Goal: Feedback & Contribution: Leave review/rating

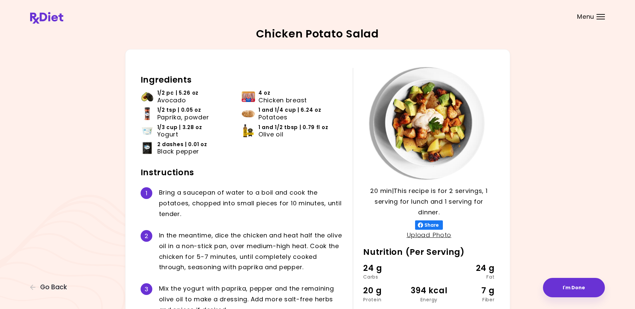
click at [598, 15] on div "Menu" at bounding box center [600, 16] width 8 height 5
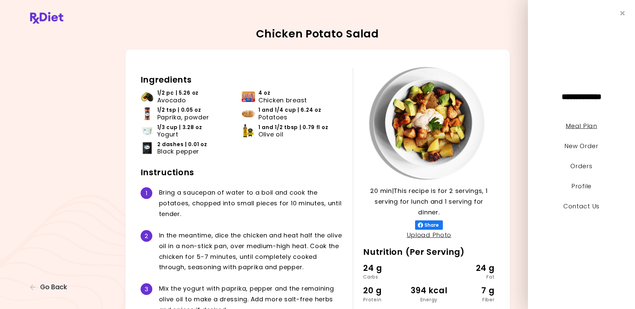
click at [579, 124] on link "Meal Plan" at bounding box center [580, 126] width 31 height 8
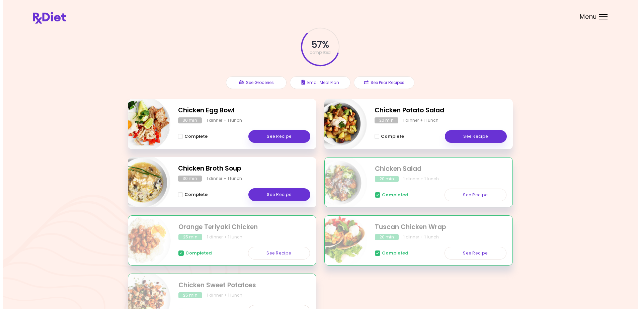
scroll to position [85, 0]
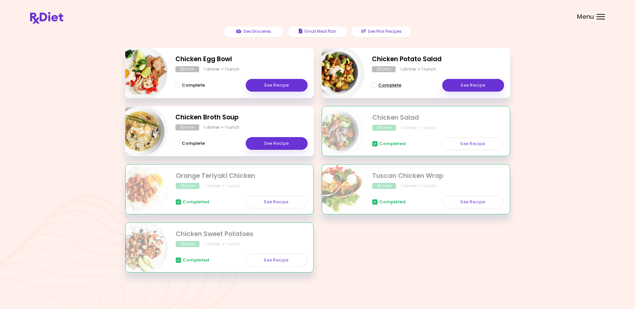
click at [373, 86] on span "Complete - Chicken Potato Salad" at bounding box center [374, 85] width 5 height 5
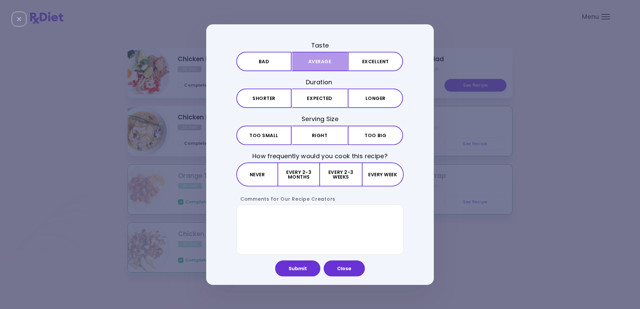
click at [322, 58] on button "Average" at bounding box center [319, 61] width 55 height 19
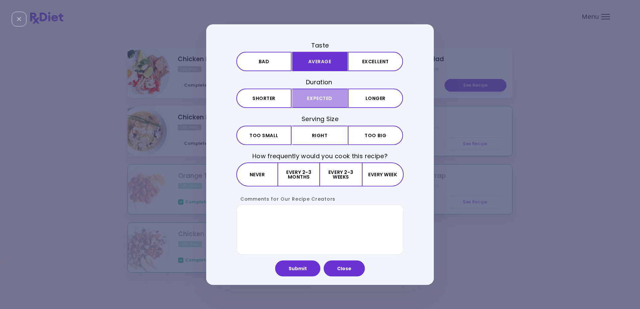
click at [326, 95] on button "Expected" at bounding box center [319, 98] width 55 height 19
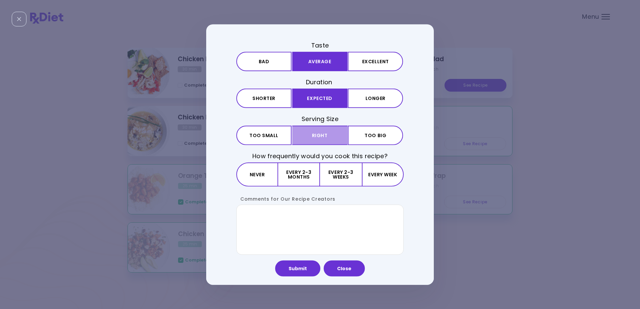
click at [323, 132] on button "Right" at bounding box center [319, 134] width 55 height 19
click at [296, 172] on button "Every 2-3 months" at bounding box center [299, 174] width 42 height 24
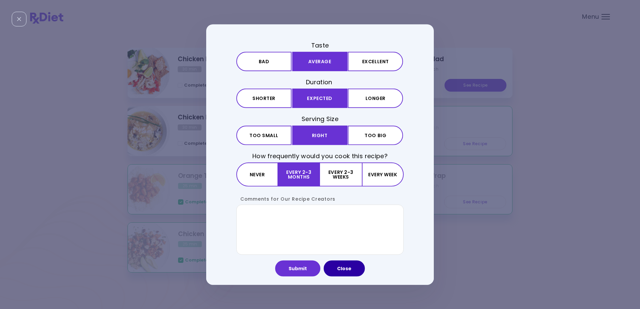
click at [343, 266] on button "Close" at bounding box center [343, 268] width 41 height 16
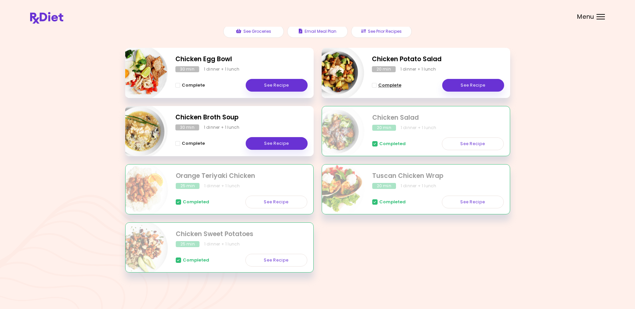
click at [374, 85] on span "Complete - Chicken Potato Salad" at bounding box center [374, 85] width 5 height 5
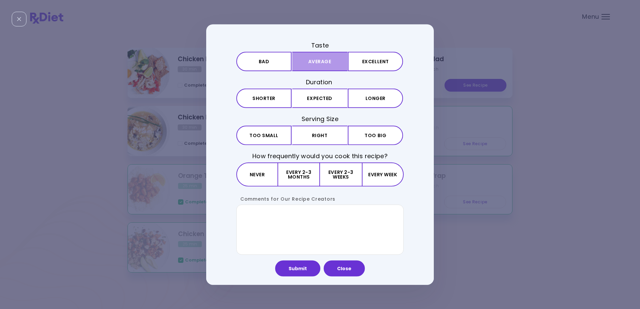
click at [322, 58] on button "Average" at bounding box center [319, 61] width 55 height 19
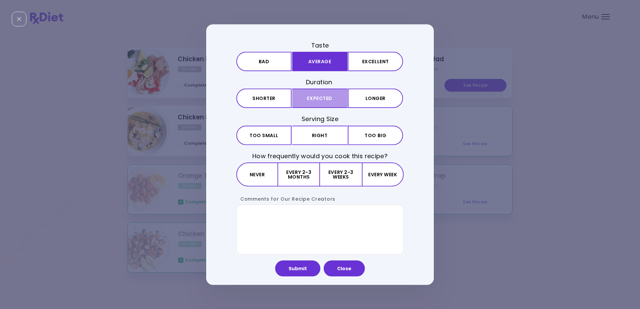
click at [313, 95] on button "Expected" at bounding box center [319, 98] width 55 height 19
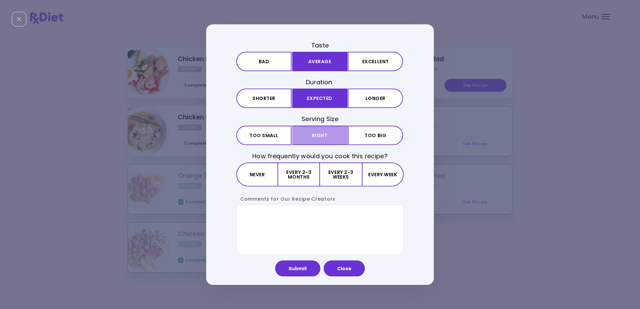
click at [320, 130] on button "Right" at bounding box center [319, 134] width 55 height 19
drag, startPoint x: 293, startPoint y: 174, endPoint x: 291, endPoint y: 183, distance: 9.4
click at [293, 175] on button "Every 2-3 months" at bounding box center [299, 174] width 42 height 24
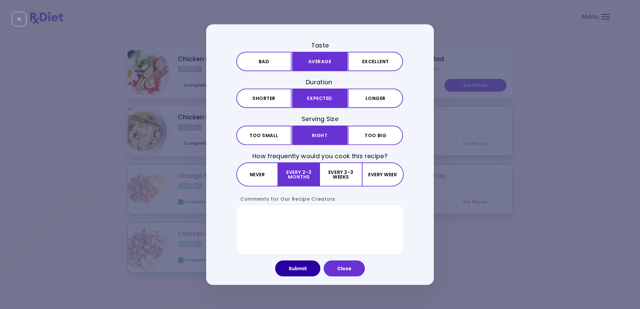
click at [296, 266] on button "Submit" at bounding box center [297, 268] width 45 height 16
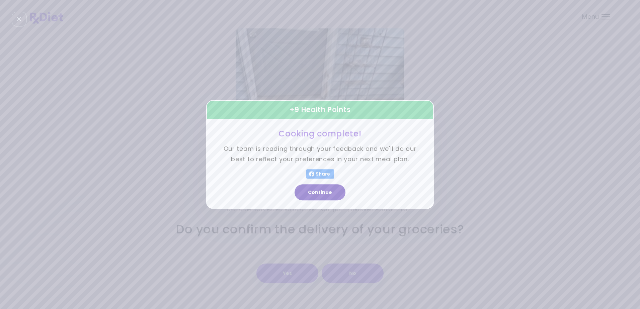
click at [322, 194] on button "Continue" at bounding box center [319, 193] width 51 height 16
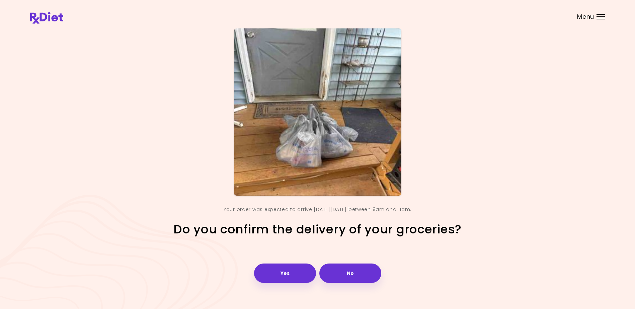
scroll to position [8, 0]
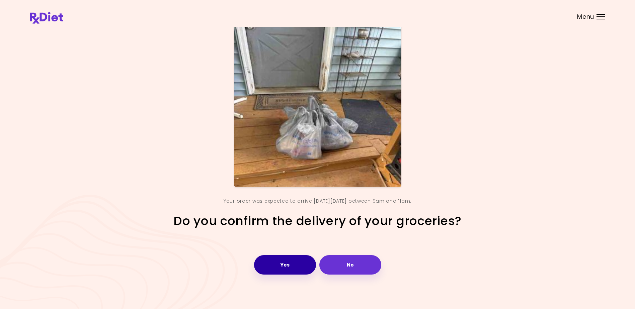
click at [287, 262] on button "Yes" at bounding box center [285, 264] width 62 height 19
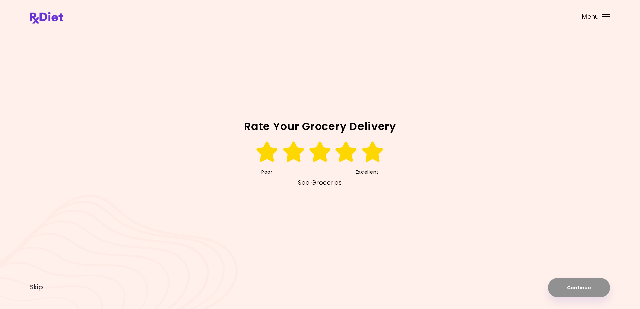
click at [369, 153] on icon at bounding box center [372, 152] width 23 height 20
click at [577, 287] on button "Continue" at bounding box center [579, 287] width 62 height 19
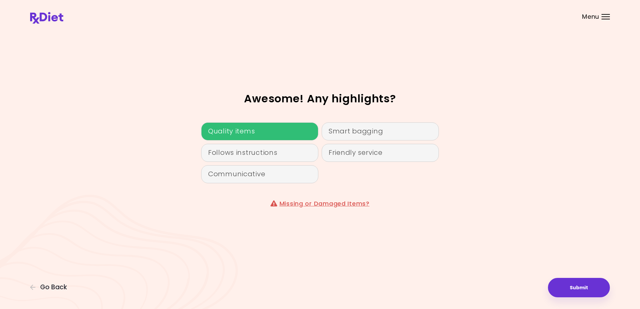
click at [231, 131] on div "Quality items" at bounding box center [259, 131] width 117 height 18
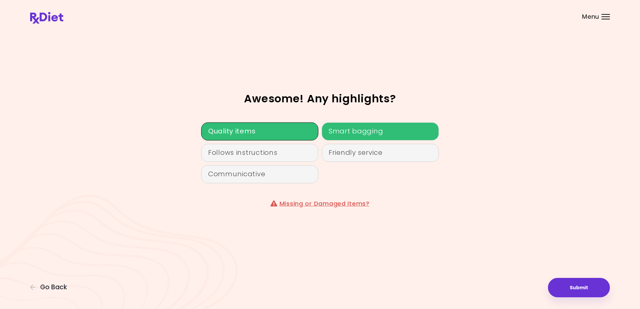
click at [357, 128] on div "Smart bagging" at bounding box center [379, 131] width 117 height 18
click at [580, 287] on button "Submit" at bounding box center [579, 287] width 62 height 19
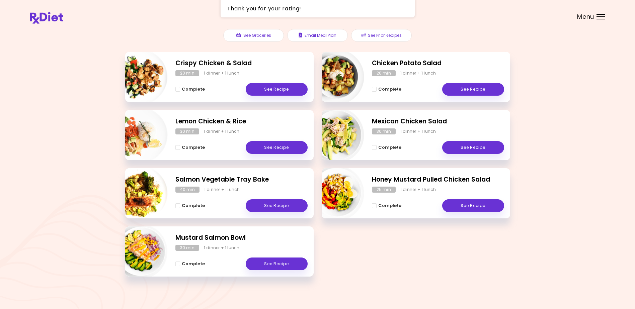
scroll to position [85, 0]
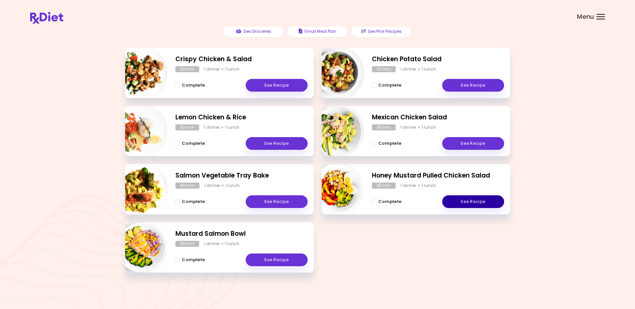
click at [468, 200] on link "See Recipe" at bounding box center [473, 201] width 62 height 13
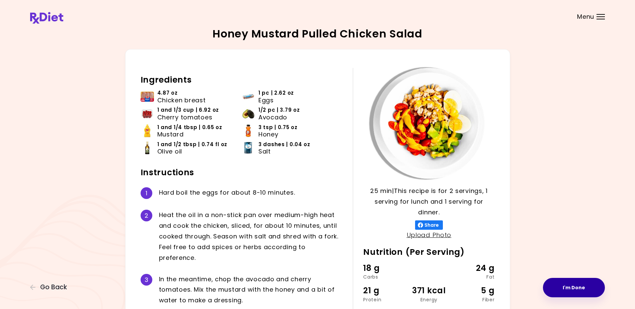
click at [568, 286] on button "I'm Done" at bounding box center [574, 287] width 62 height 19
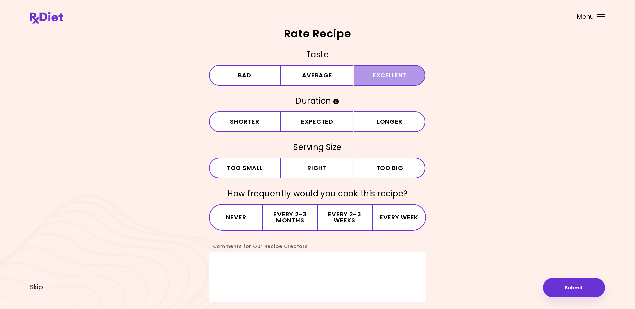
click at [381, 73] on button "Excellent" at bounding box center [390, 75] width 72 height 21
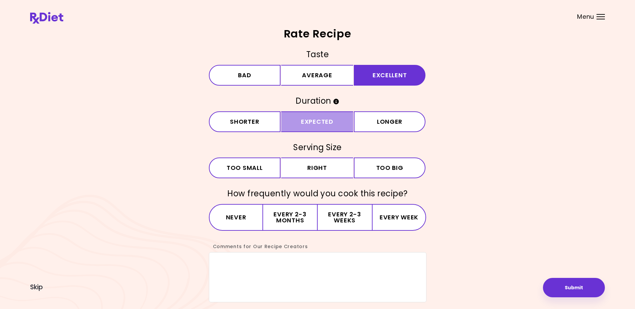
click at [316, 121] on button "Expected" at bounding box center [317, 121] width 72 height 21
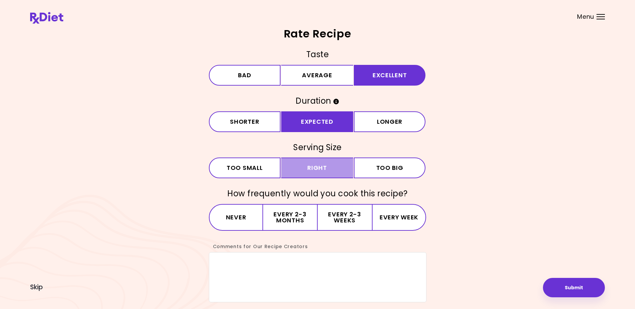
click at [313, 166] on button "Right" at bounding box center [317, 168] width 72 height 21
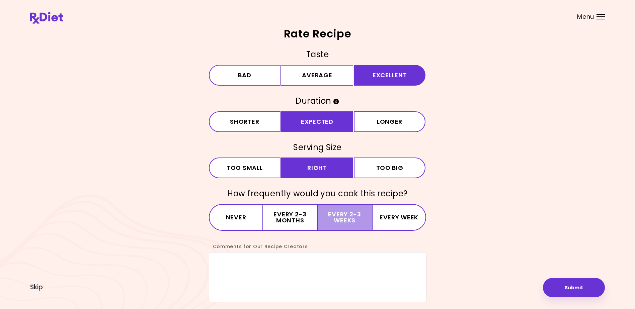
click at [344, 216] on button "Every 2-3 weeks" at bounding box center [344, 217] width 54 height 27
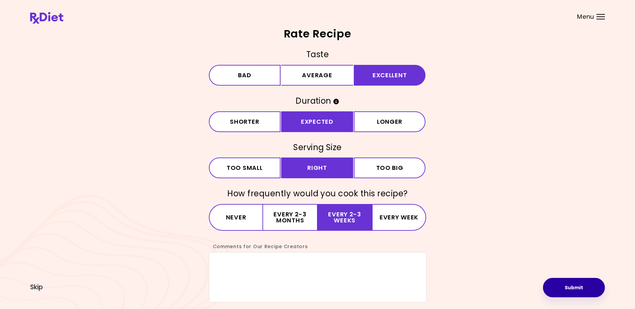
click at [571, 286] on button "Submit" at bounding box center [574, 287] width 62 height 19
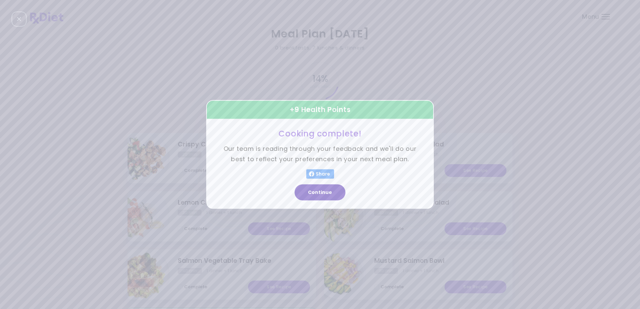
click at [318, 191] on button "Continue" at bounding box center [319, 193] width 51 height 16
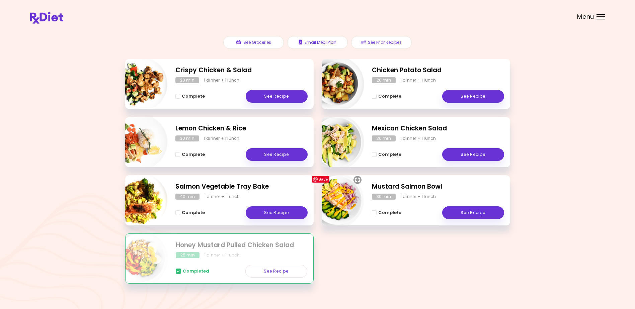
scroll to position [85, 0]
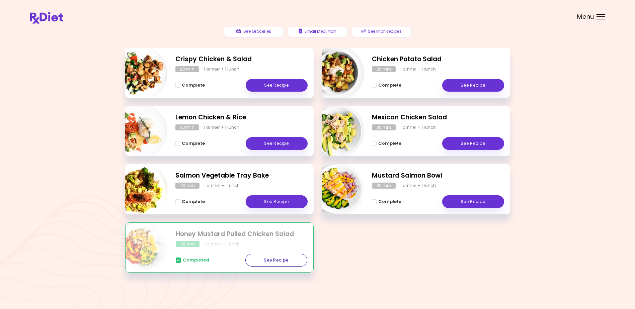
click at [279, 258] on link "See Recipe" at bounding box center [276, 260] width 62 height 13
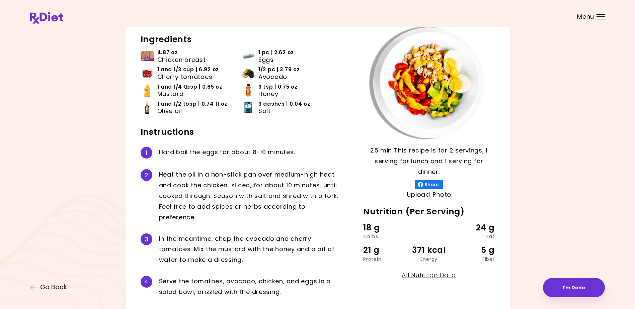
scroll to position [71, 0]
